Goal: Information Seeking & Learning: Learn about a topic

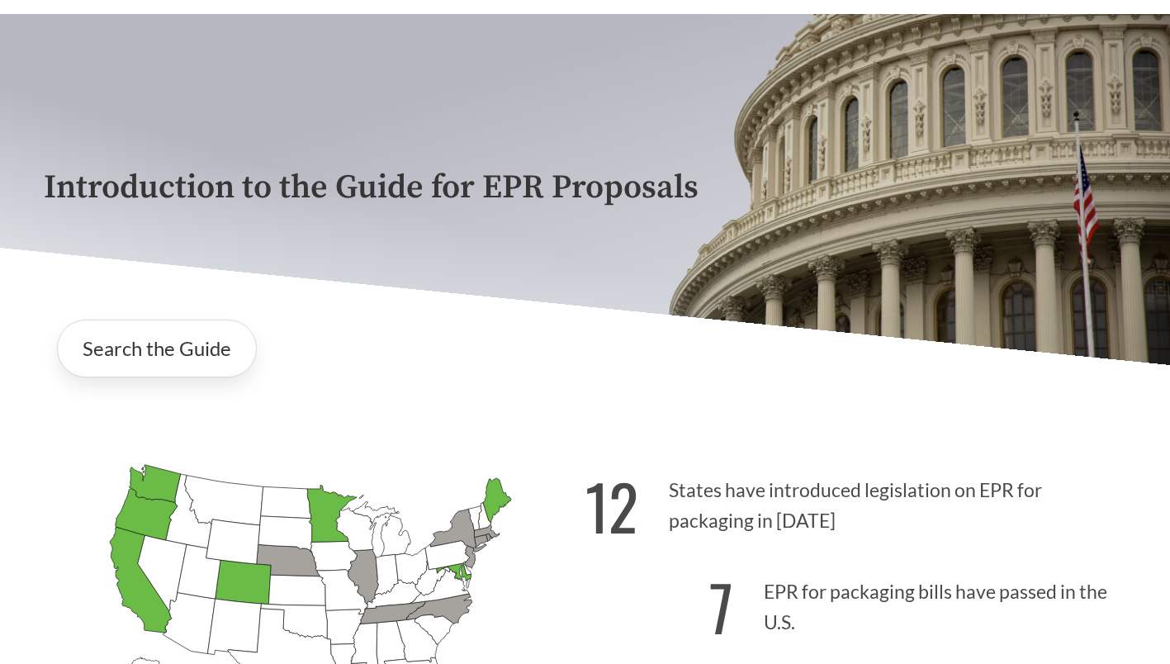
scroll to position [79, 0]
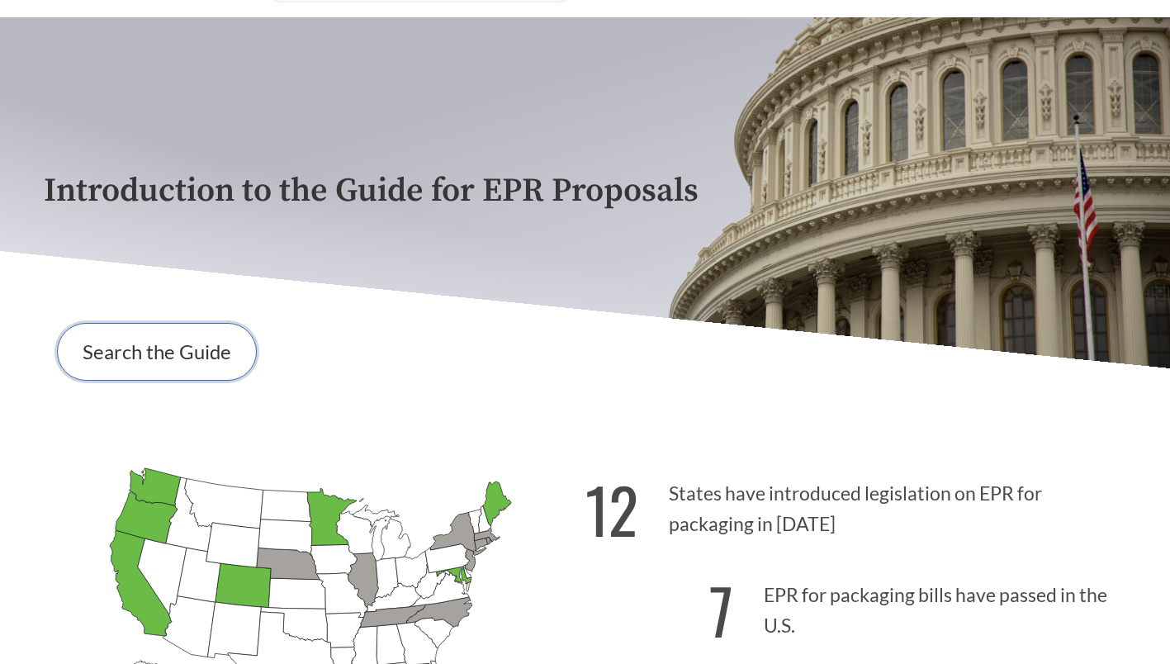
click at [128, 351] on link "Search the Guide" at bounding box center [157, 352] width 200 height 58
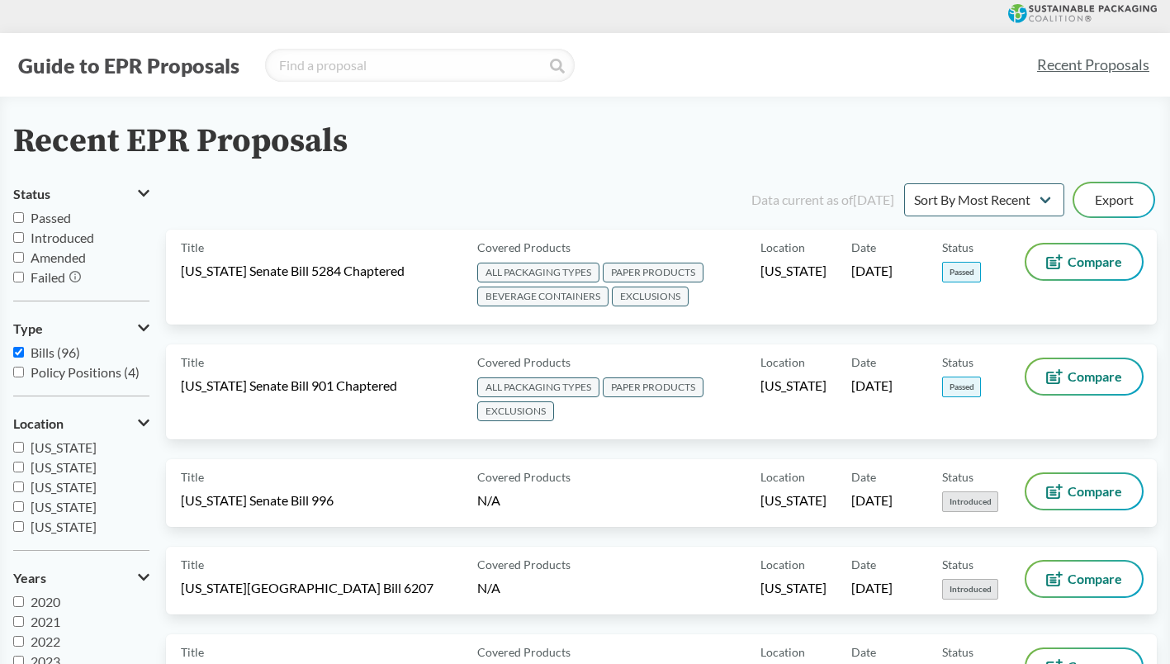
click at [21, 447] on input "[US_STATE]" at bounding box center [18, 447] width 11 height 11
checkbox input "true"
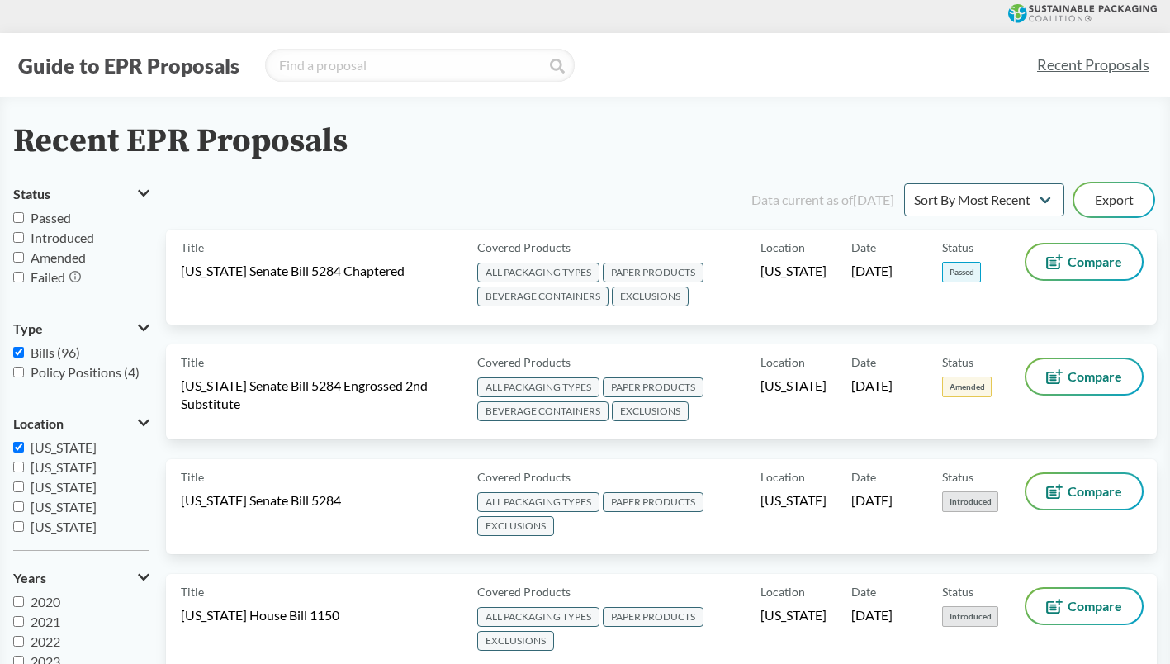
click at [17, 239] on input "Introduced" at bounding box center [18, 237] width 11 height 11
checkbox input "true"
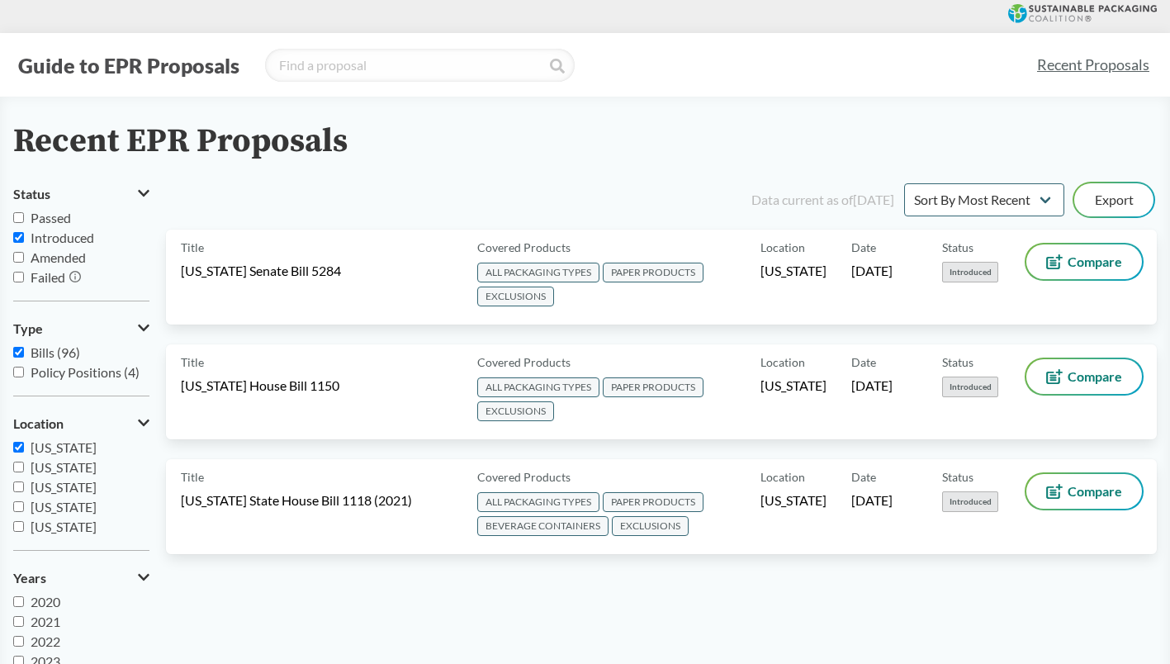
click at [312, 495] on span "[US_STATE] State House Bill 1118 (2021)" at bounding box center [296, 500] width 231 height 18
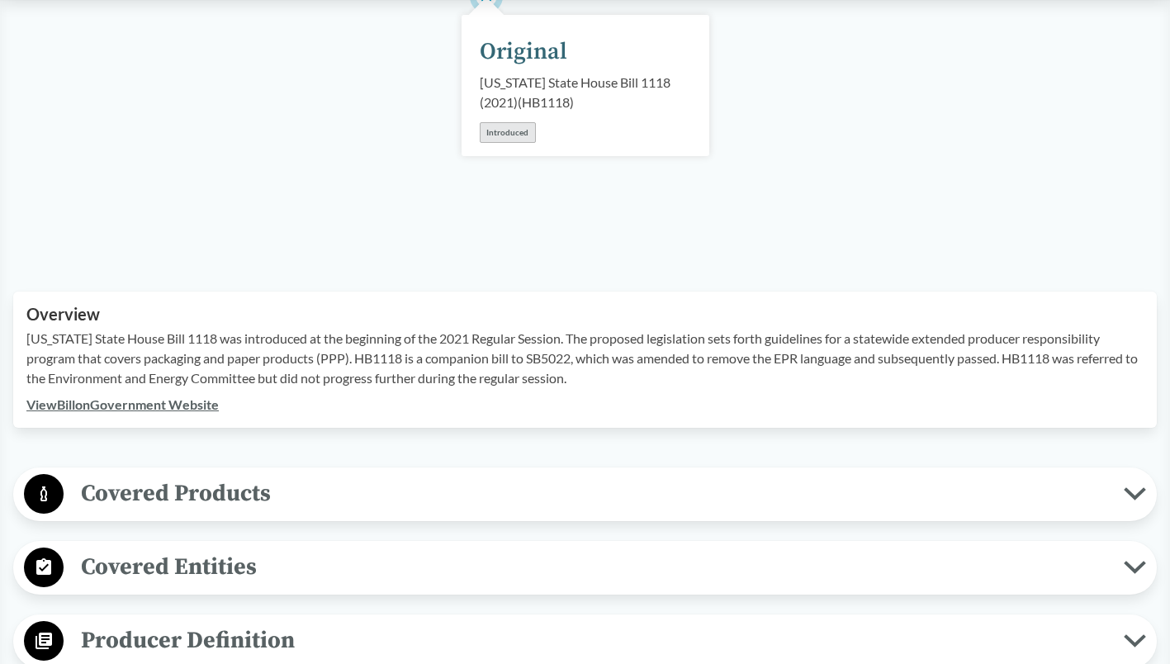
scroll to position [325, 0]
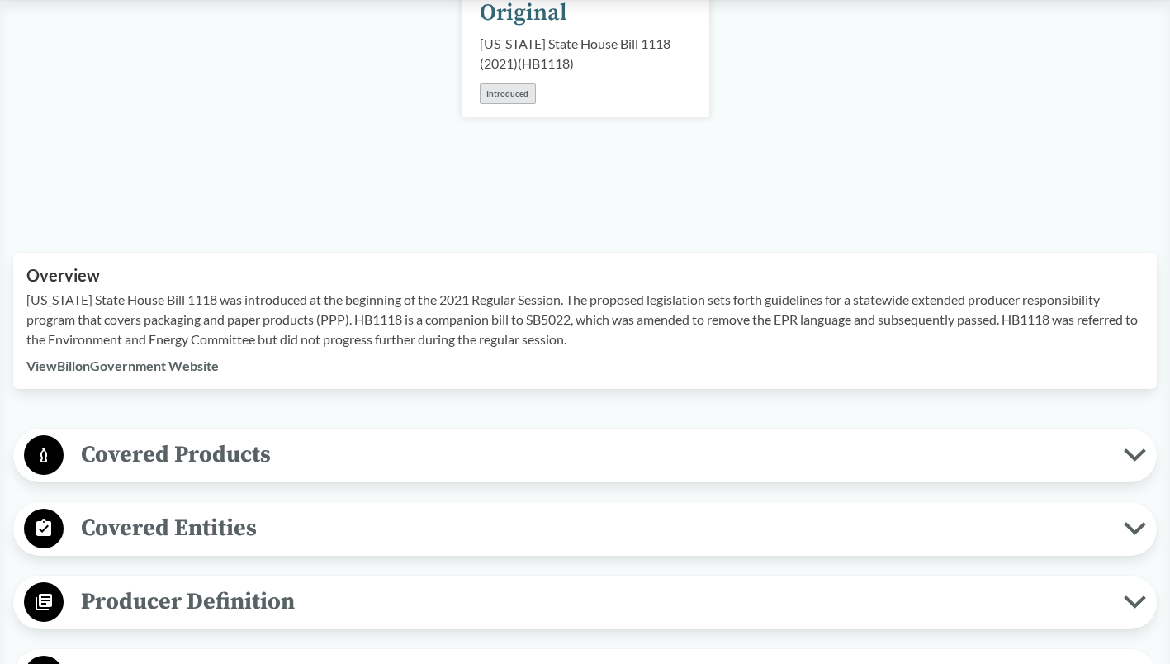
click at [168, 362] on link "View Bill on Government Website" at bounding box center [122, 365] width 192 height 16
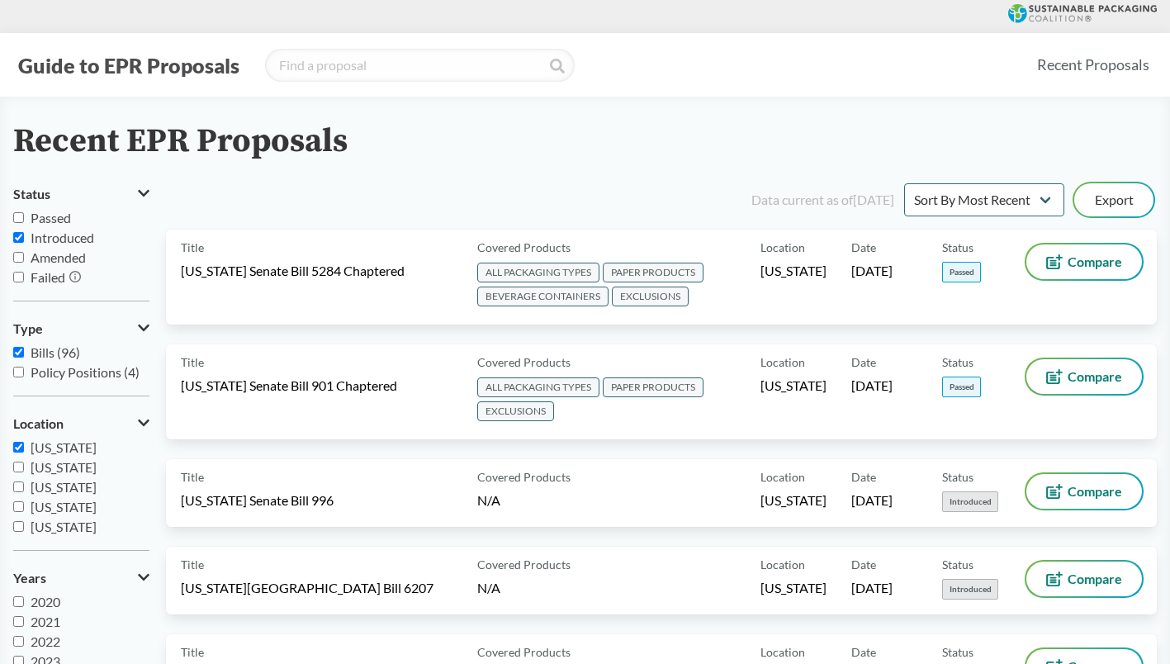
click at [621, 291] on span "EXCLUSIONS" at bounding box center [650, 296] width 77 height 20
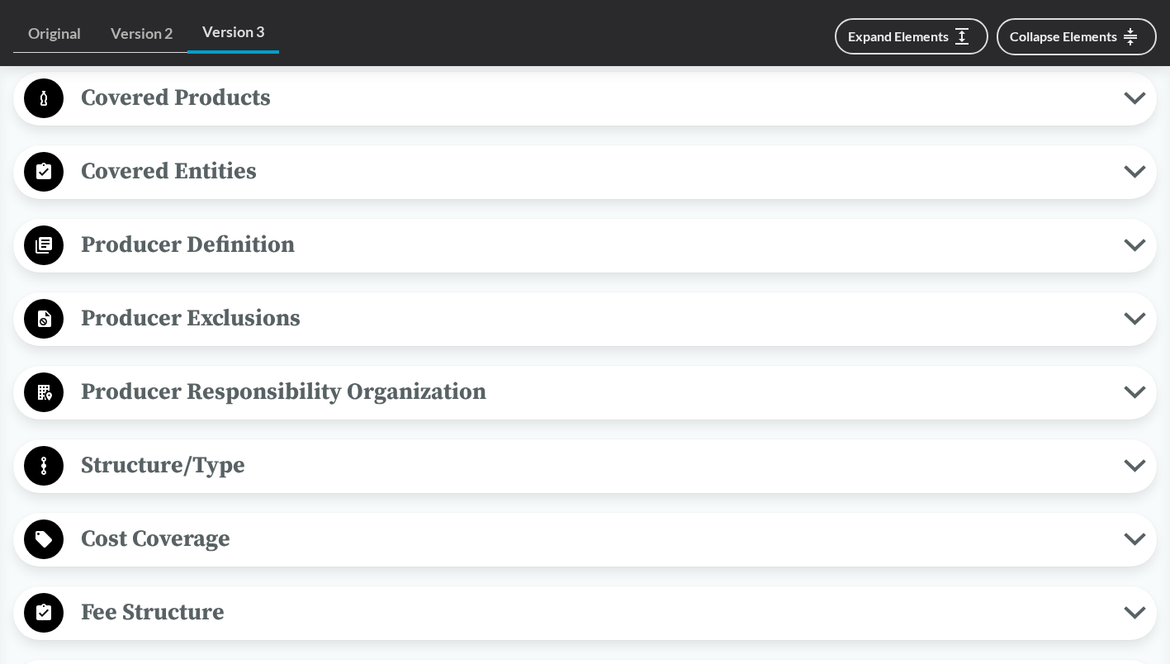
scroll to position [688, 0]
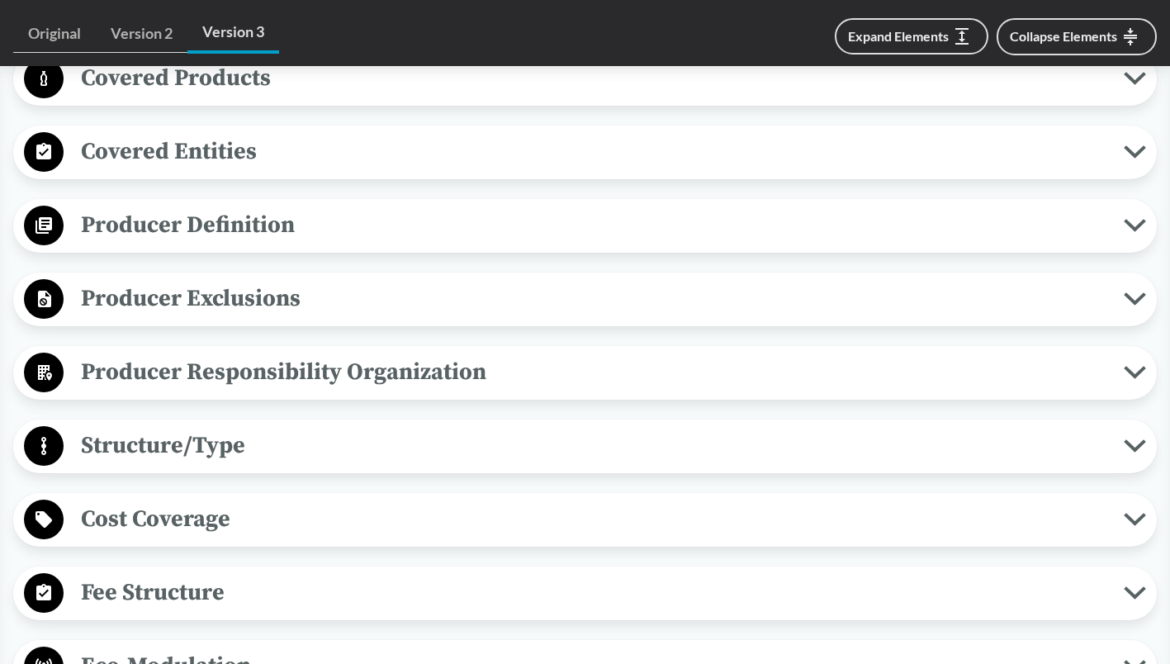
click at [1137, 81] on icon at bounding box center [1134, 78] width 22 height 13
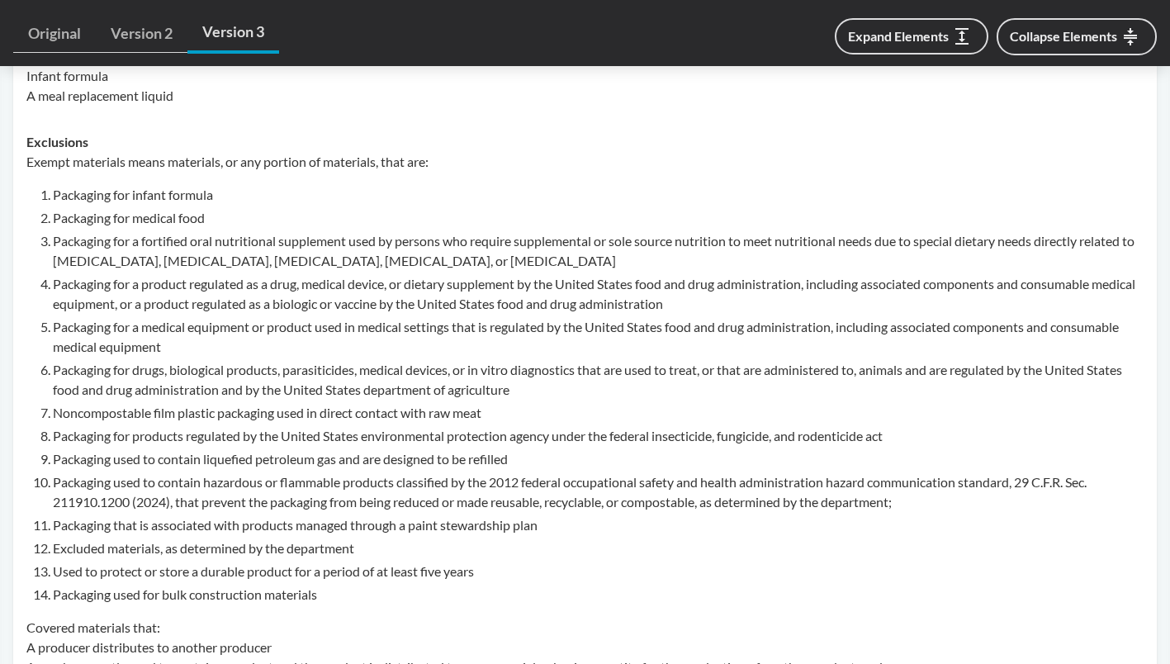
scroll to position [1274, 0]
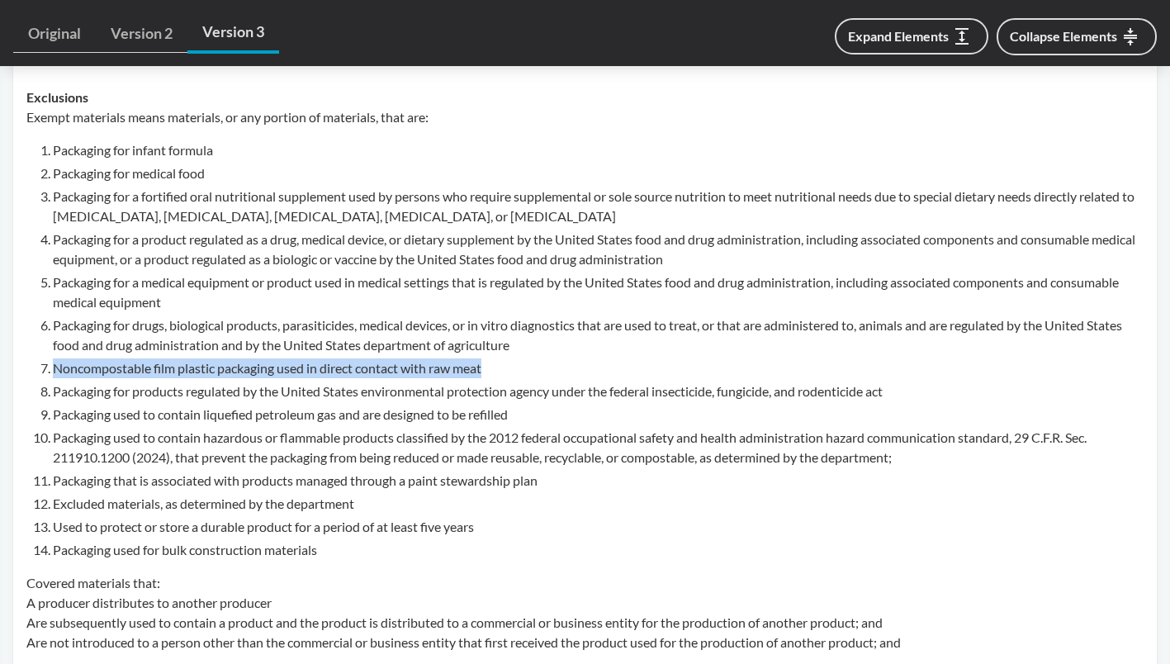
drag, startPoint x: 54, startPoint y: 365, endPoint x: 491, endPoint y: 364, distance: 436.6
click at [491, 364] on li "Noncompostable film plastic packaging used in direct contact with raw meat" at bounding box center [598, 368] width 1090 height 20
drag, startPoint x: 491, startPoint y: 364, endPoint x: 456, endPoint y: 371, distance: 35.3
copy li "Noncompostable film plastic packaging used in direct contact with raw meat"
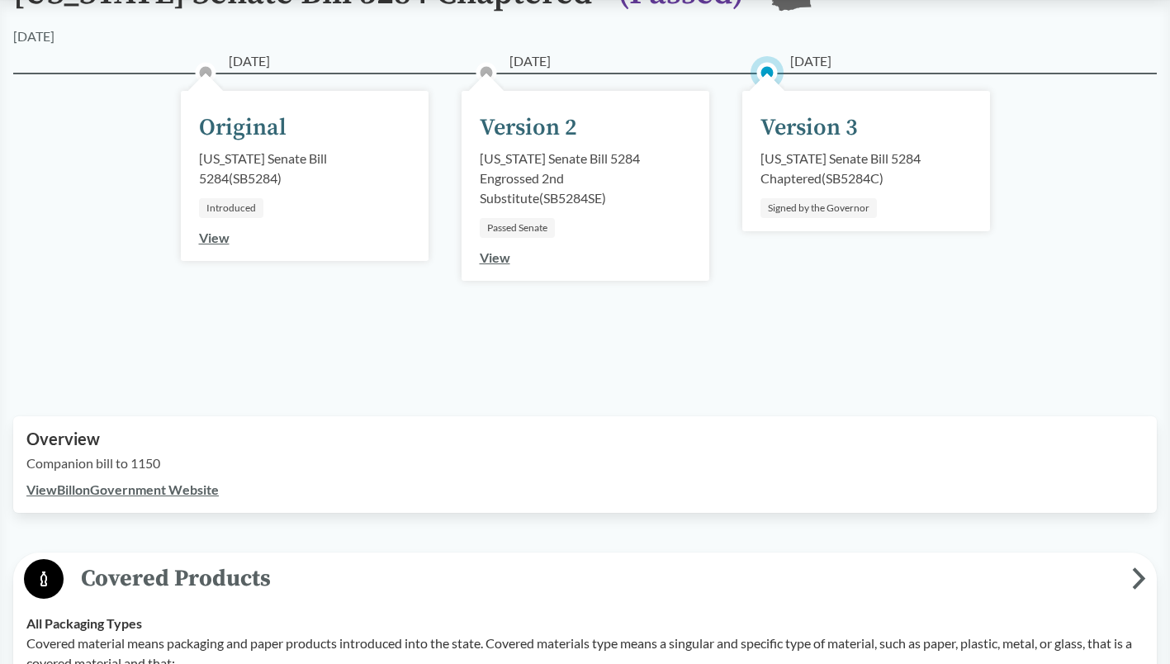
scroll to position [169, 0]
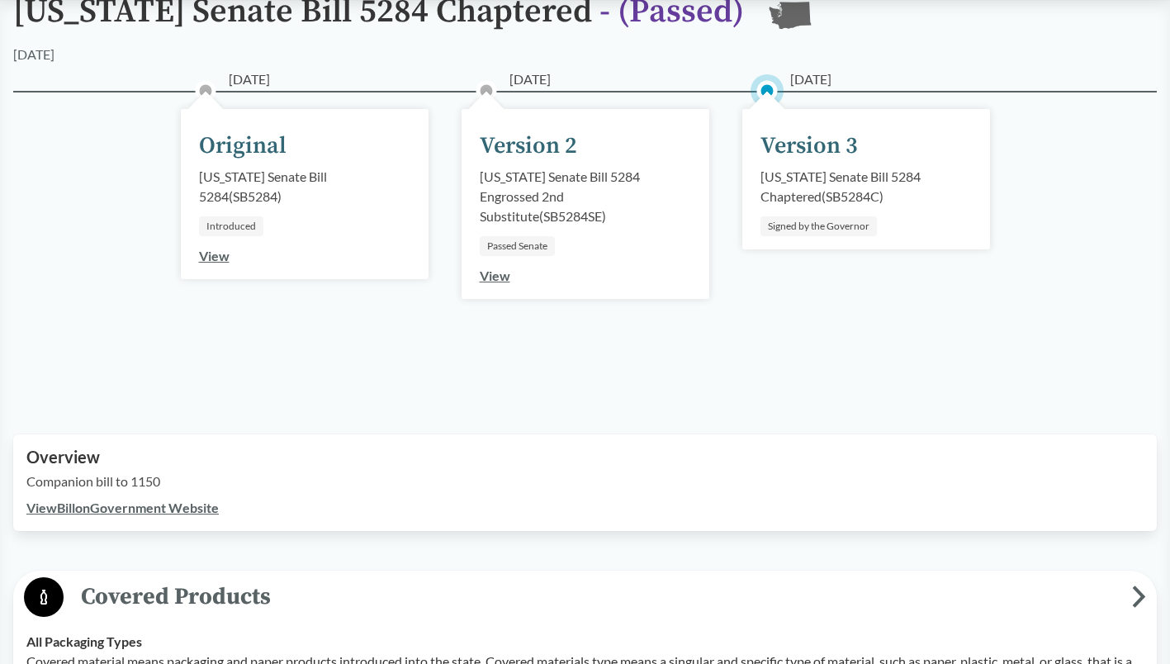
click at [810, 157] on div "Version 3" at bounding box center [808, 146] width 97 height 35
click at [496, 277] on link "View" at bounding box center [495, 275] width 31 height 16
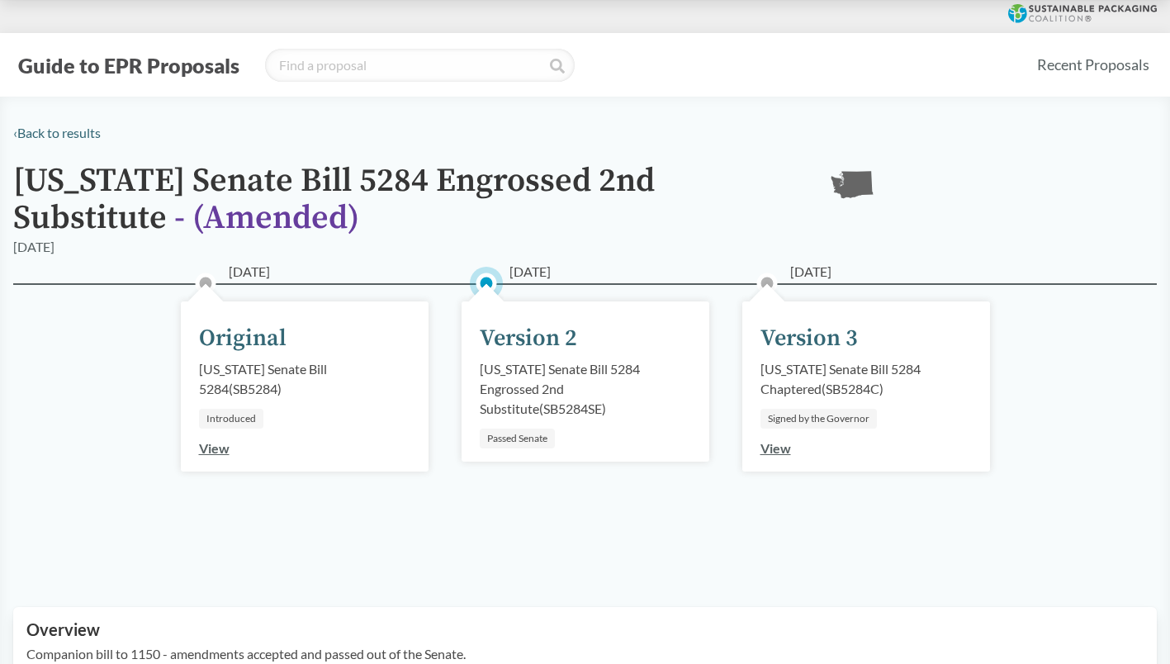
click at [771, 447] on link "View" at bounding box center [775, 448] width 31 height 16
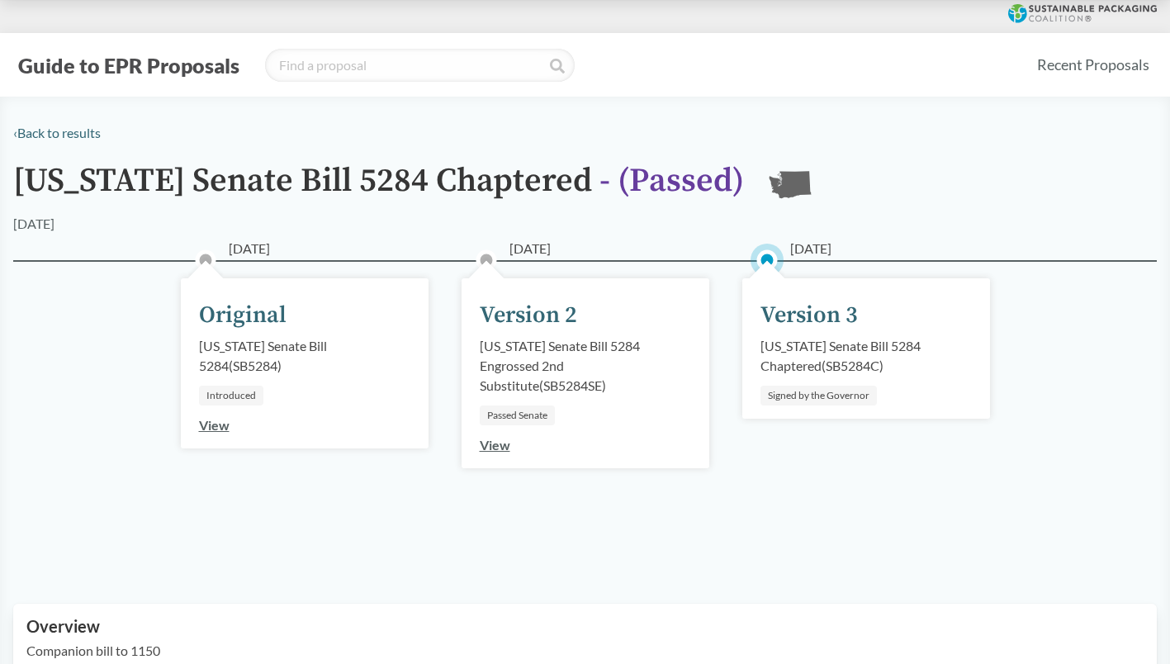
click at [804, 400] on div "Signed by the Governor" at bounding box center [818, 395] width 116 height 20
click at [809, 360] on div "[US_STATE] Senate Bill 5284 Chaptered ( SB5284C )" at bounding box center [865, 356] width 211 height 40
click at [813, 314] on div "Version 3" at bounding box center [808, 315] width 97 height 35
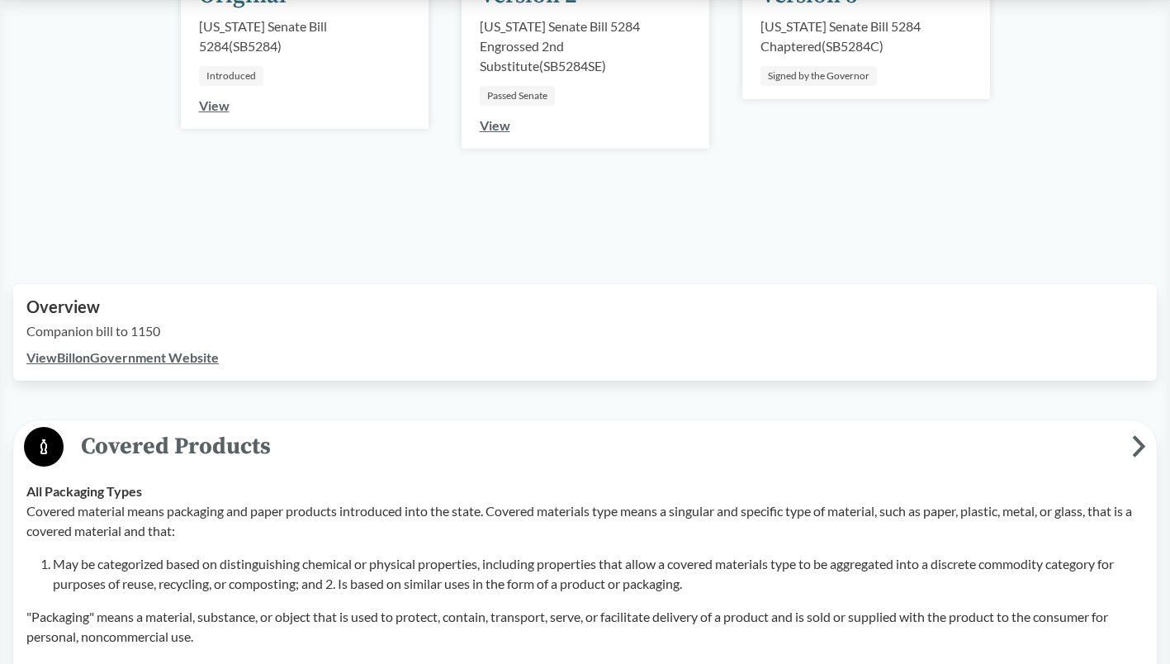
scroll to position [348, 0]
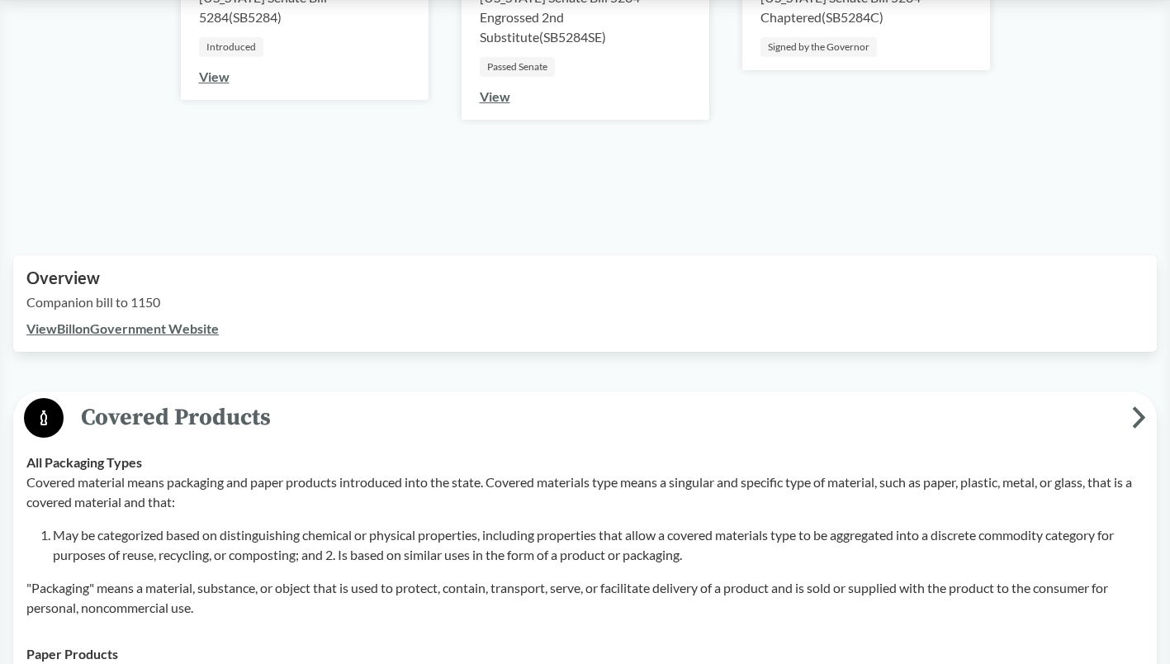
click at [144, 326] on link "View Bill on Government Website" at bounding box center [122, 328] width 192 height 16
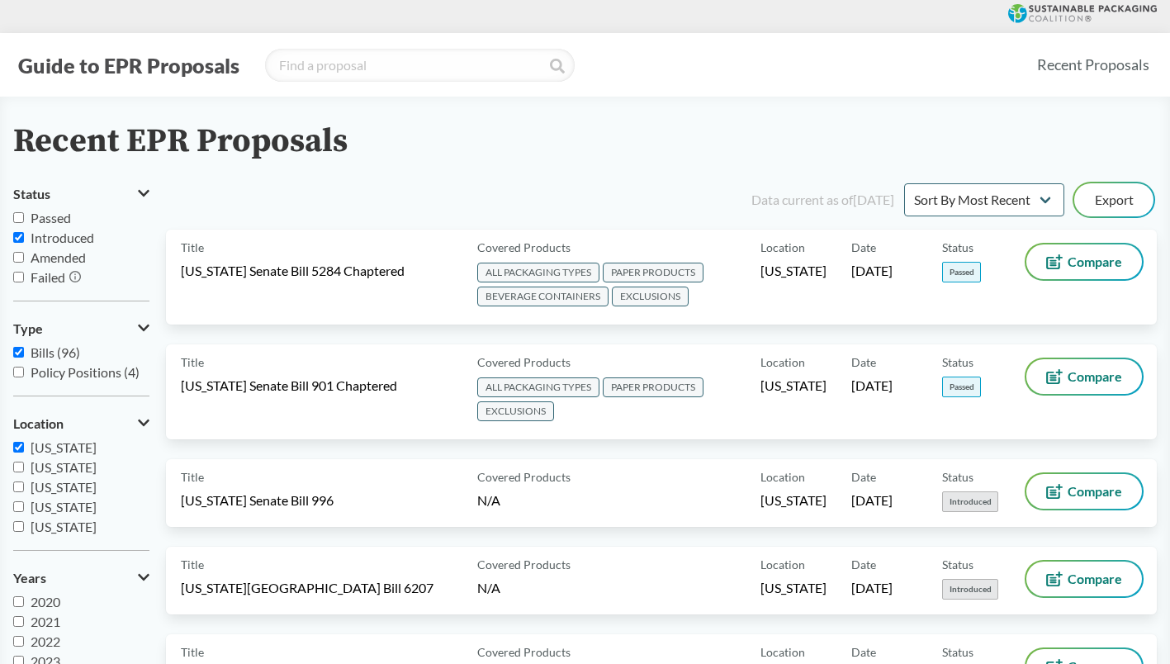
click at [21, 448] on input "[US_STATE]" at bounding box center [18, 447] width 11 height 11
checkbox input "false"
click at [17, 463] on input "[US_STATE]" at bounding box center [18, 466] width 11 height 11
checkbox input "true"
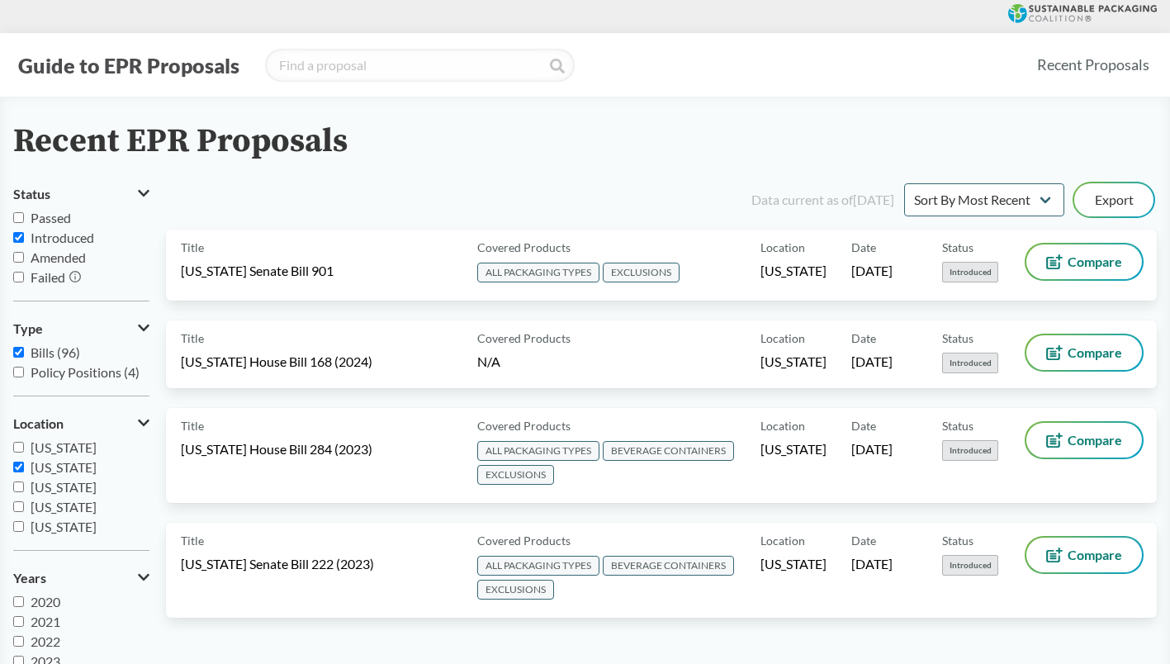
click at [23, 237] on input "Introduced" at bounding box center [18, 237] width 11 height 11
checkbox input "false"
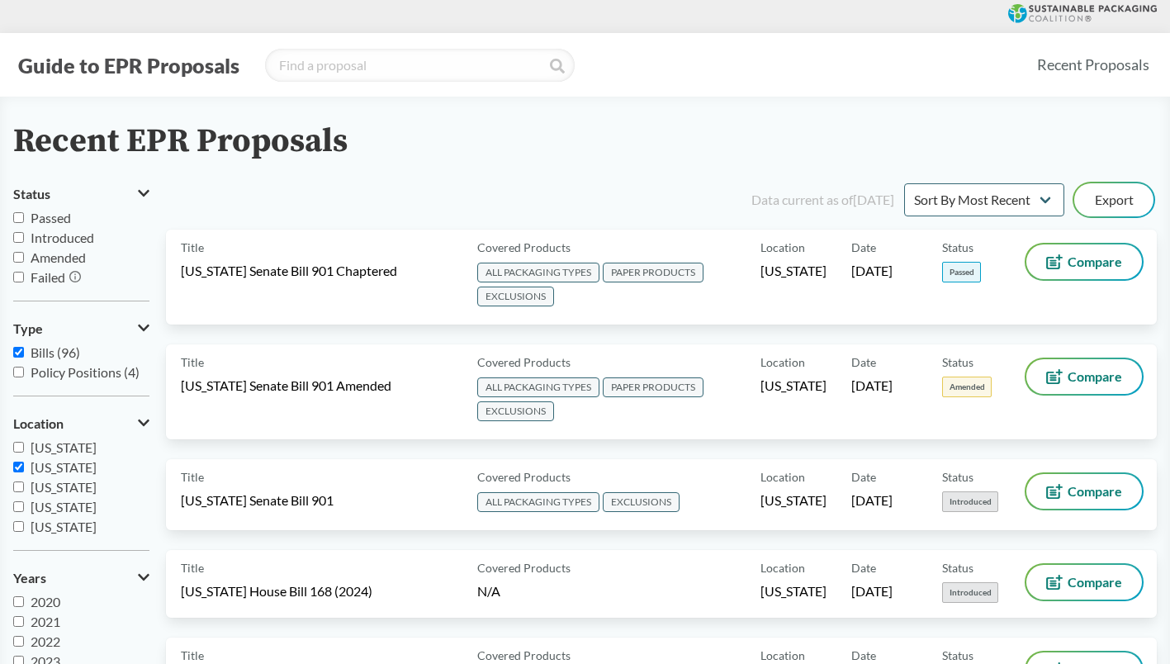
click at [16, 216] on input "Passed" at bounding box center [18, 217] width 11 height 11
checkbox input "true"
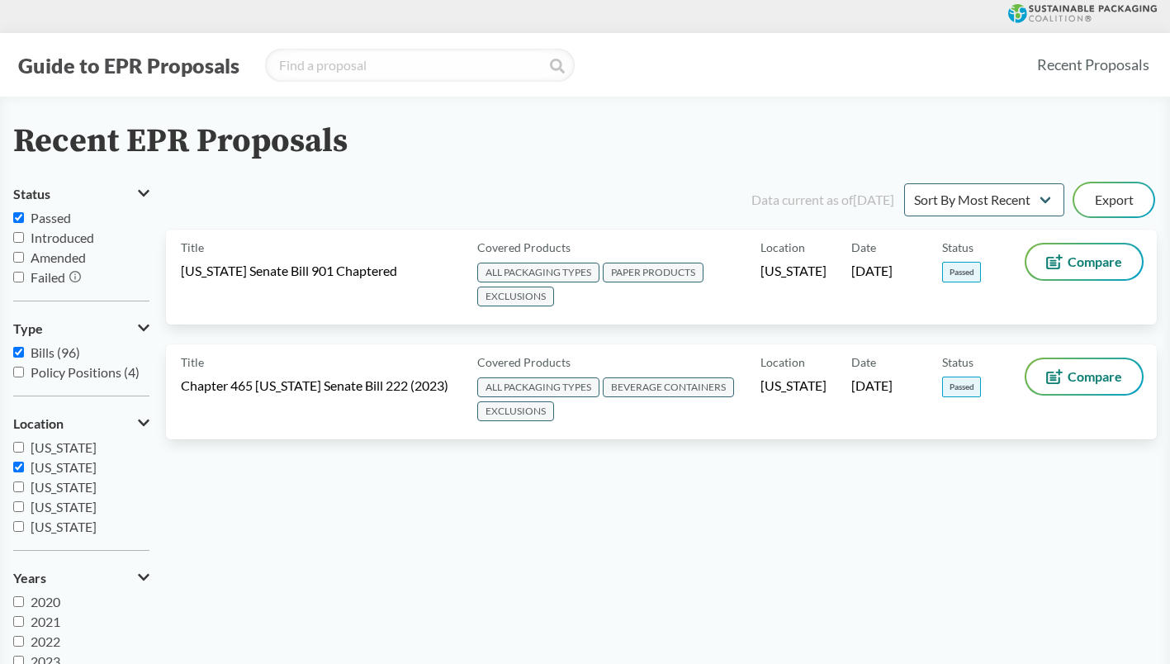
click at [645, 295] on span "ALL PACKAGING TYPES PAPER PRODUCTS EXCLUSIONS" at bounding box center [615, 286] width 276 height 48
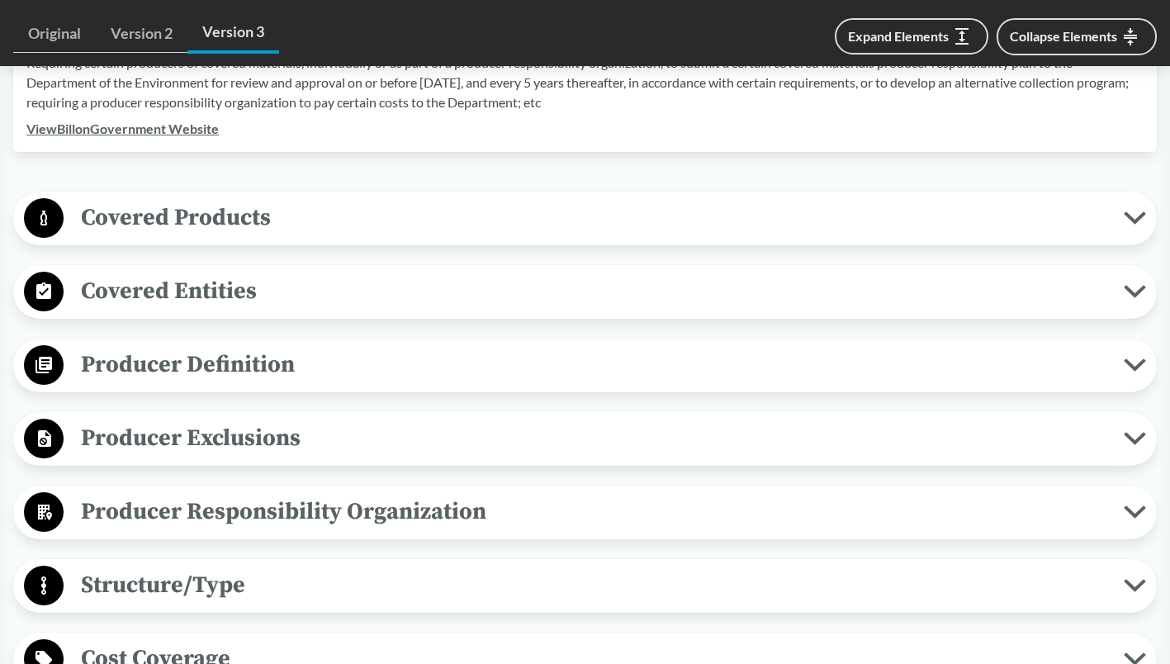
scroll to position [576, 0]
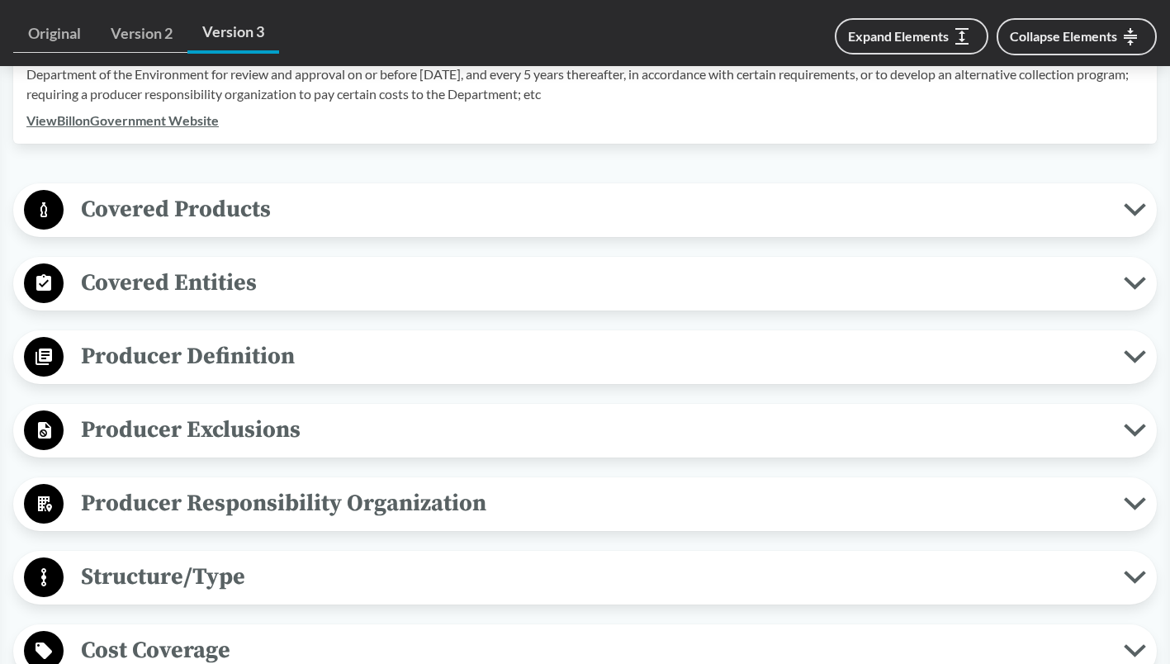
click at [1112, 204] on span "Covered Products" at bounding box center [594, 209] width 1060 height 37
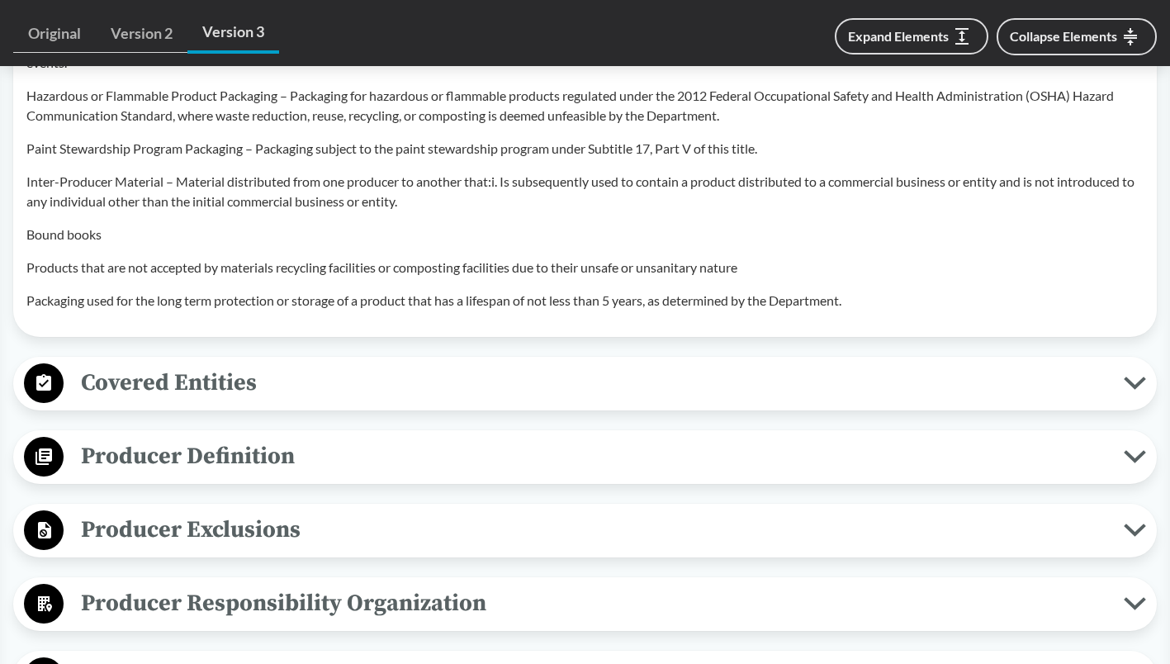
scroll to position [1653, 0]
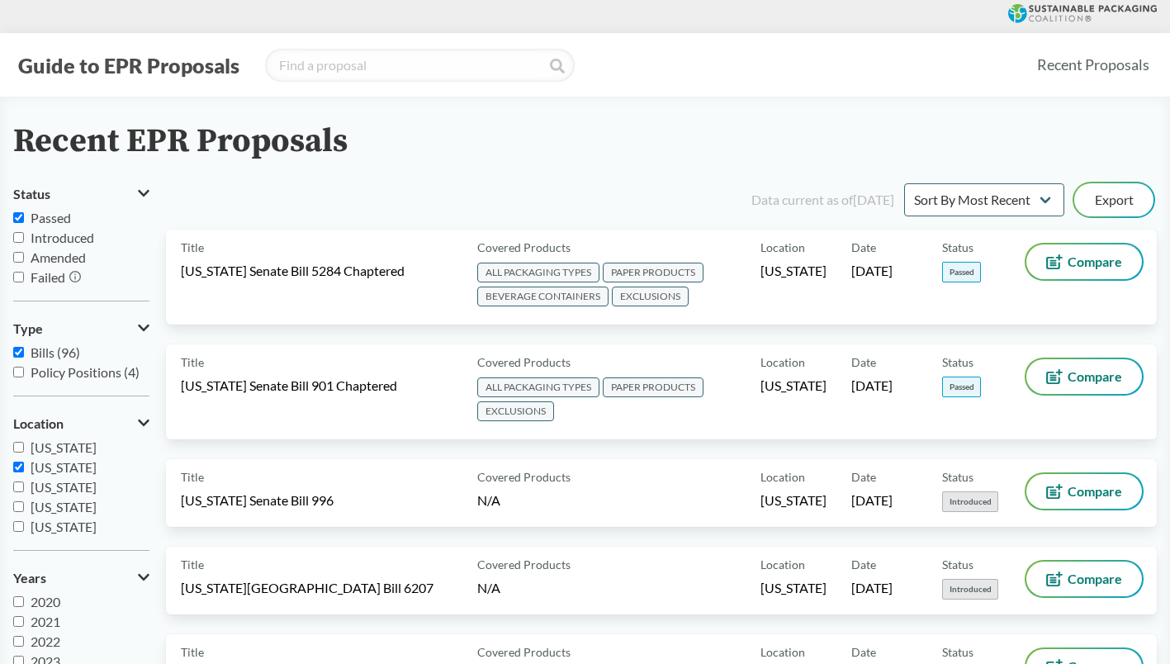
drag, startPoint x: 18, startPoint y: 468, endPoint x: 31, endPoint y: 465, distance: 12.6
click at [18, 468] on input "[US_STATE]" at bounding box center [18, 466] width 11 height 11
checkbox input "false"
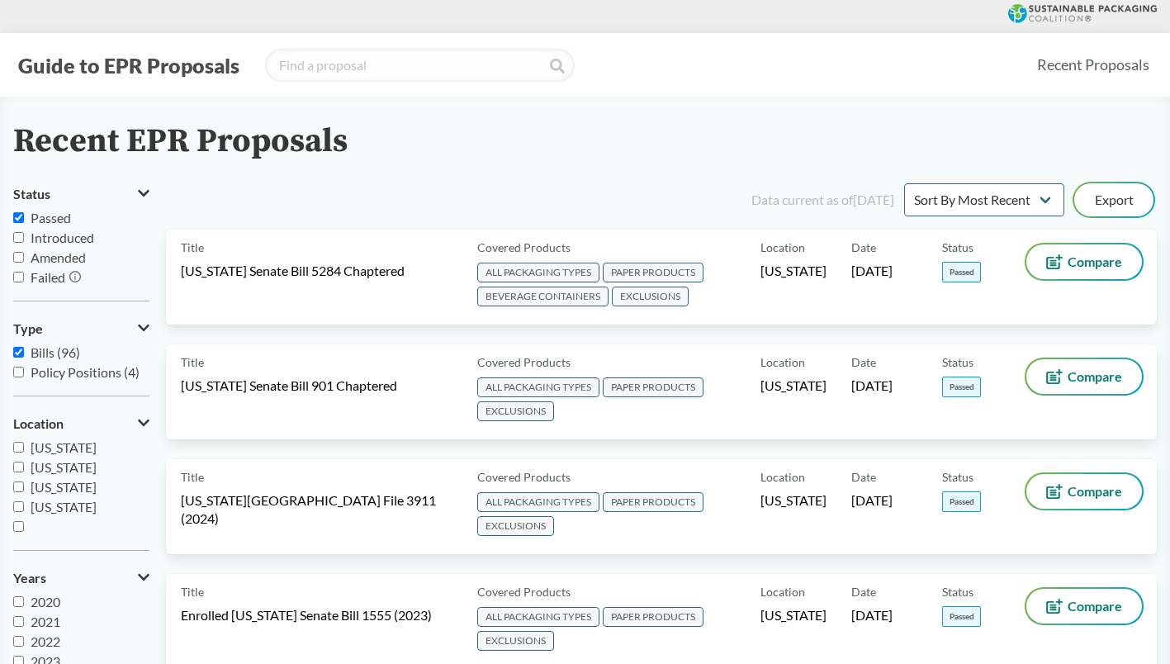
scroll to position [20, 0]
click at [378, 159] on div "Recent EPR Proposals" at bounding box center [584, 141] width 1143 height 37
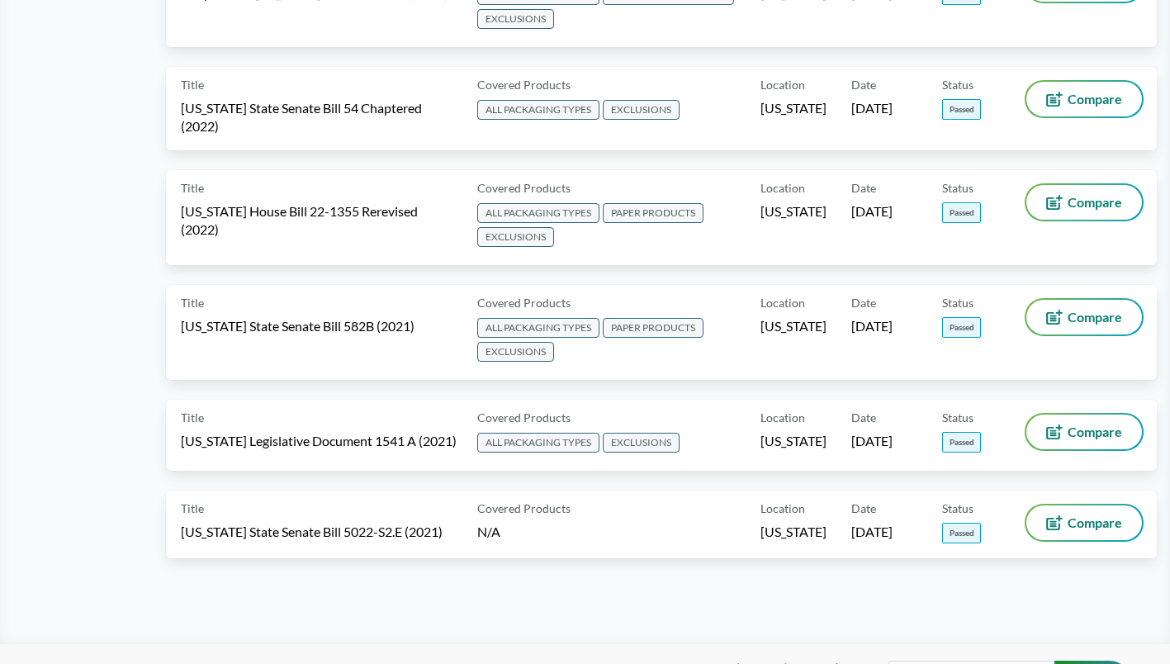
scroll to position [825, 0]
click at [379, 440] on span "[US_STATE] Legislative Document 1541 A (2021)" at bounding box center [319, 440] width 276 height 18
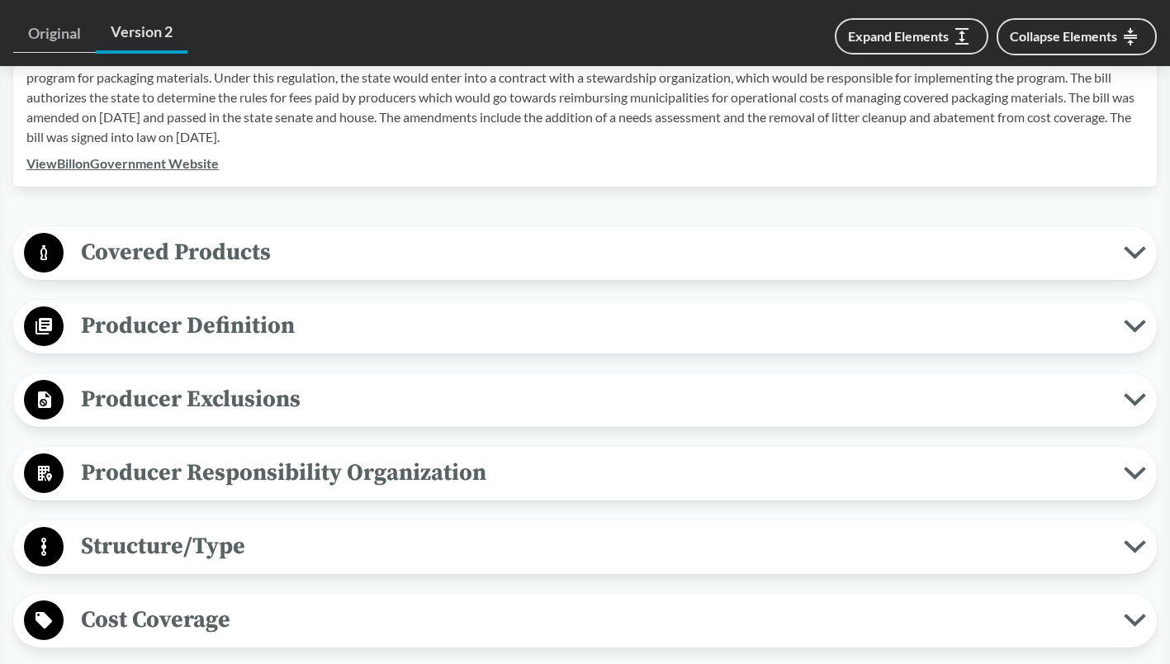
scroll to position [600, 0]
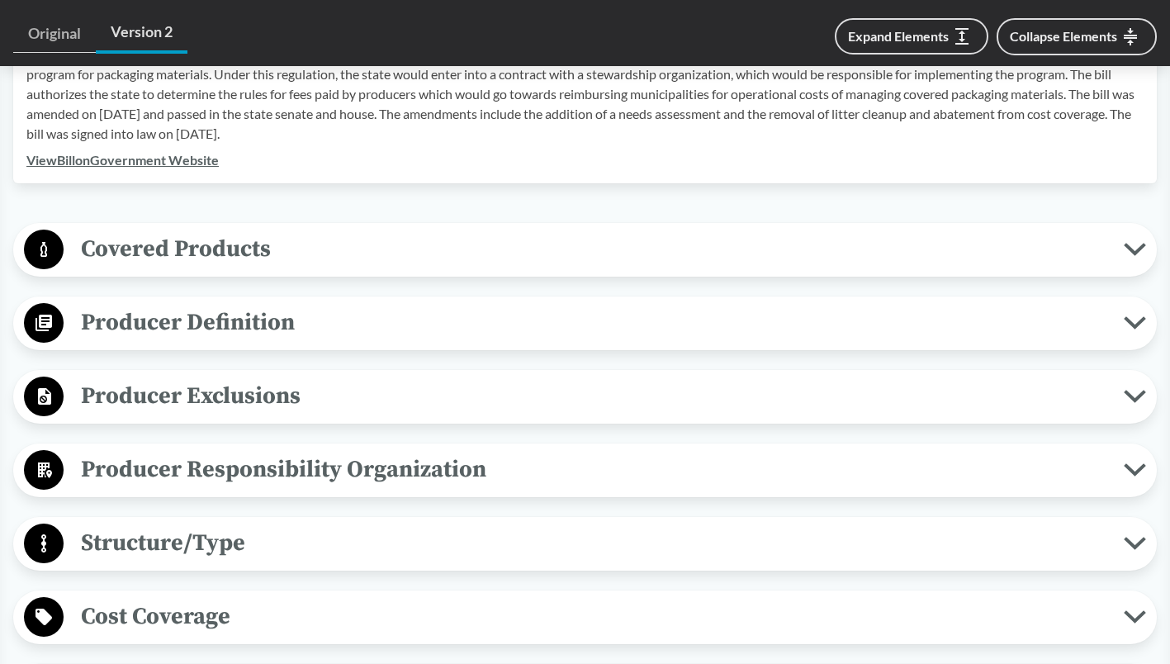
click at [1133, 243] on icon at bounding box center [1134, 249] width 22 height 13
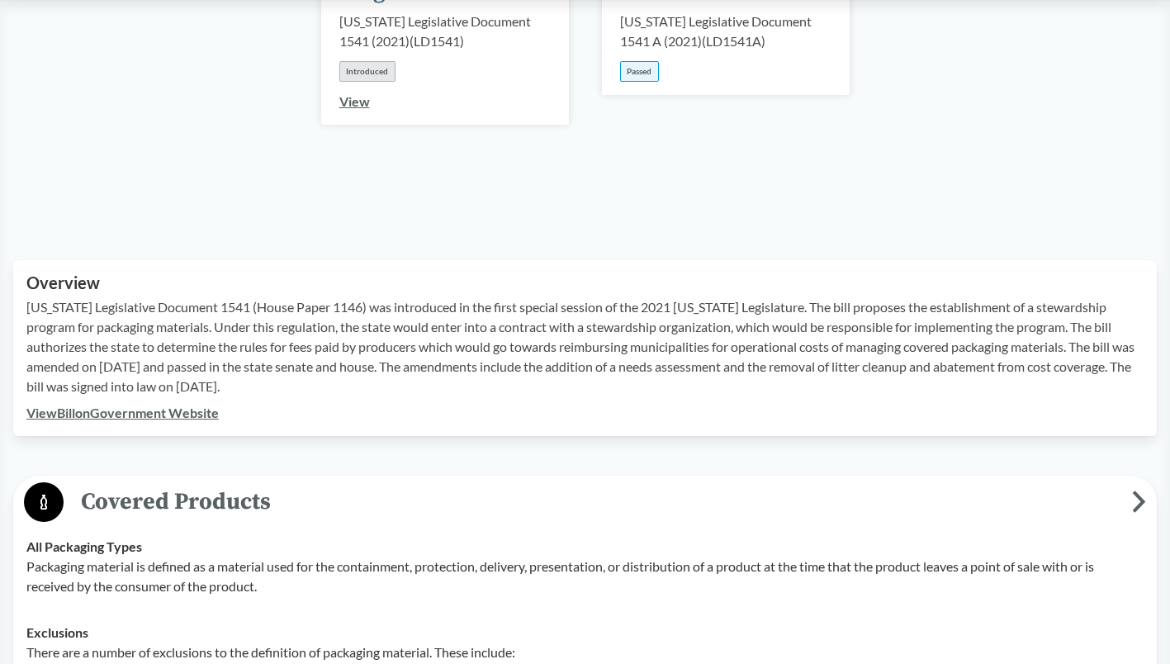
scroll to position [349, 0]
click at [118, 403] on link "View Bill on Government Website" at bounding box center [122, 411] width 192 height 16
